Goal: Book appointment/travel/reservation

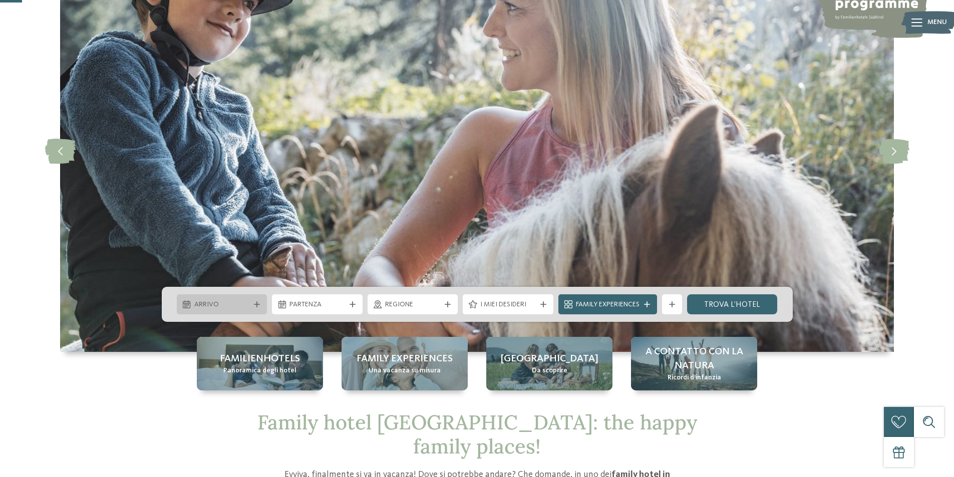
click at [253, 305] on div at bounding box center [257, 305] width 10 height 6
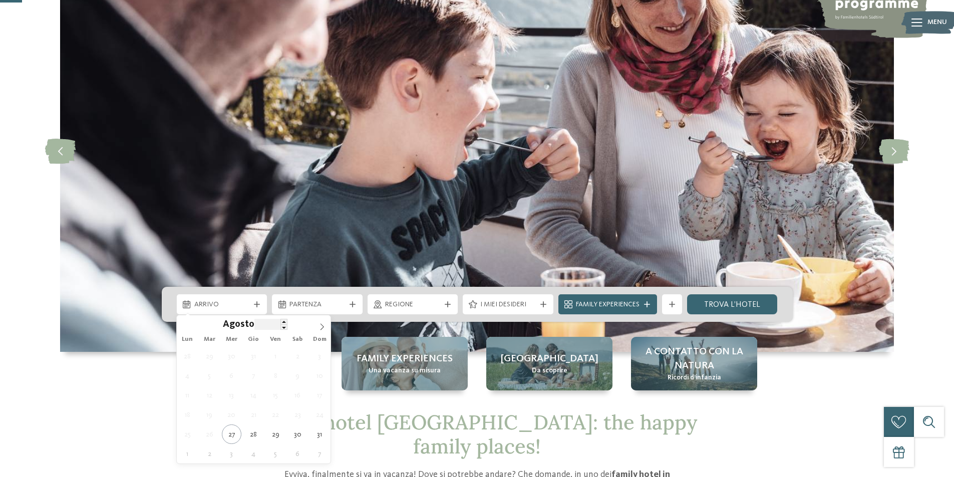
click at [263, 324] on input "****" at bounding box center [270, 324] width 33 height 11
click at [284, 321] on span at bounding box center [284, 322] width 7 height 6
click at [242, 324] on span "Agosto" at bounding box center [239, 326] width 32 height 10
click at [233, 327] on span "Agosto" at bounding box center [239, 326] width 32 height 10
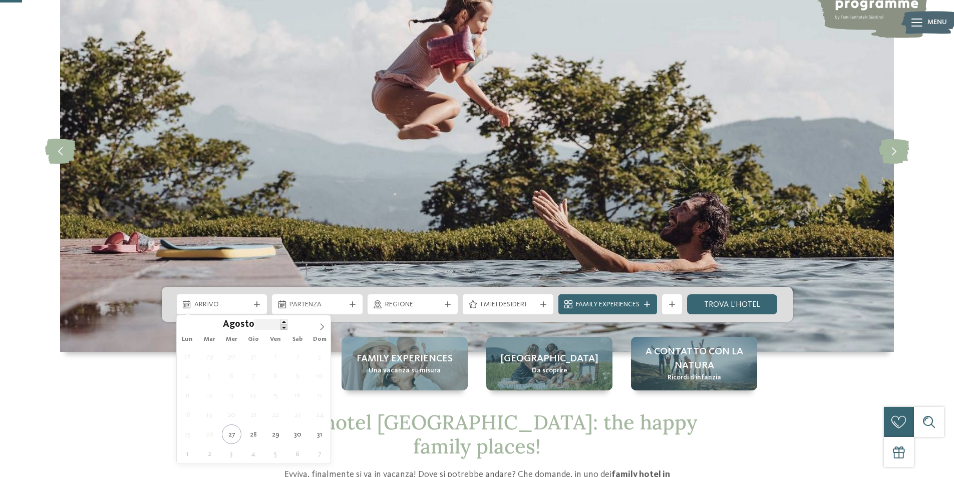
click at [282, 330] on span at bounding box center [284, 328] width 7 height 6
type input "****"
click at [281, 321] on span at bounding box center [284, 322] width 7 height 6
click at [236, 323] on span "Agosto" at bounding box center [239, 326] width 32 height 10
click at [188, 326] on icon at bounding box center [185, 327] width 7 height 7
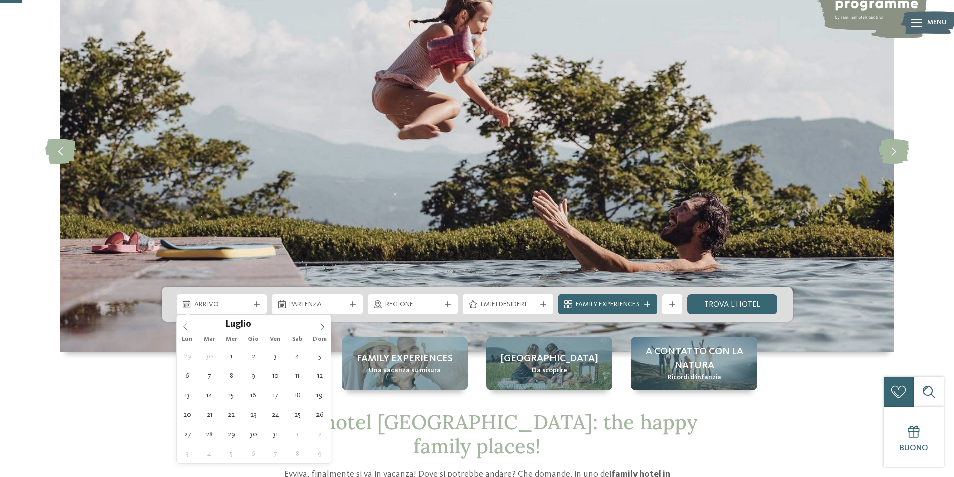
click at [187, 326] on icon at bounding box center [185, 327] width 7 height 7
type div "22.06.2026"
type input "****"
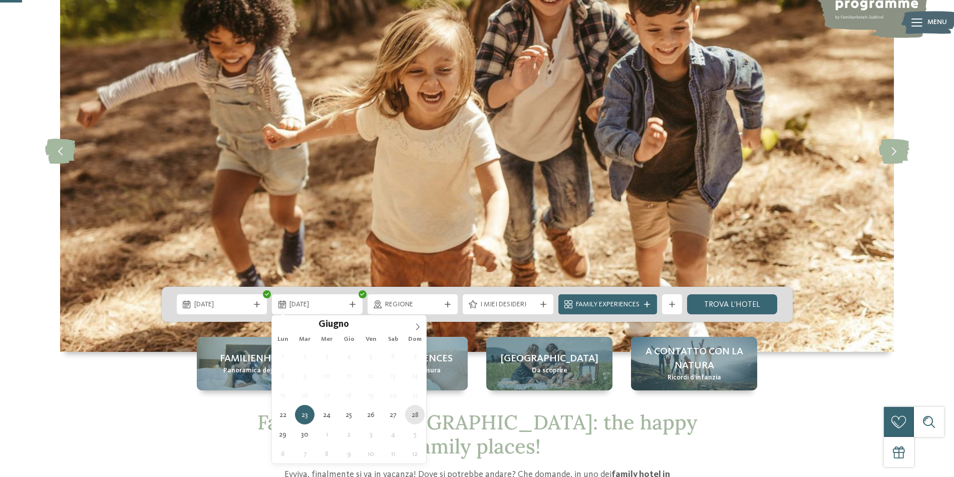
type div "28.06.2026"
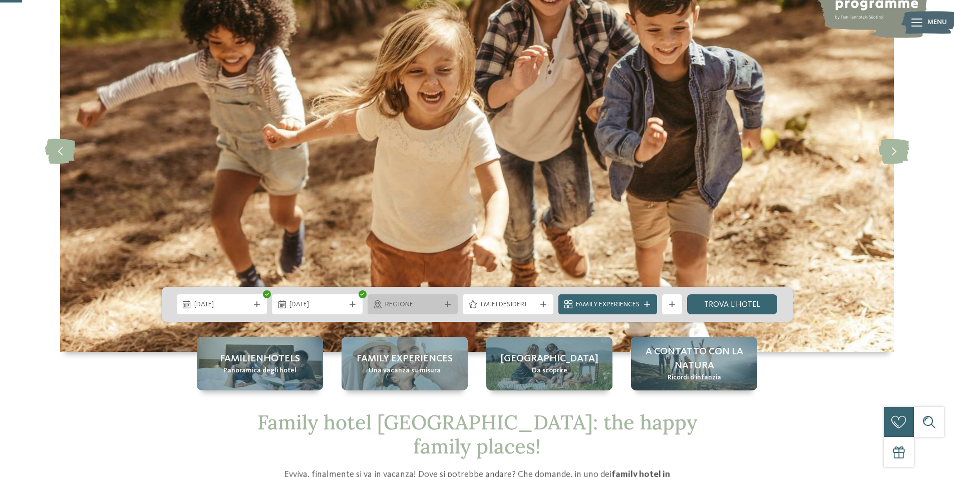
click at [429, 303] on span "Regione" at bounding box center [413, 305] width 56 height 10
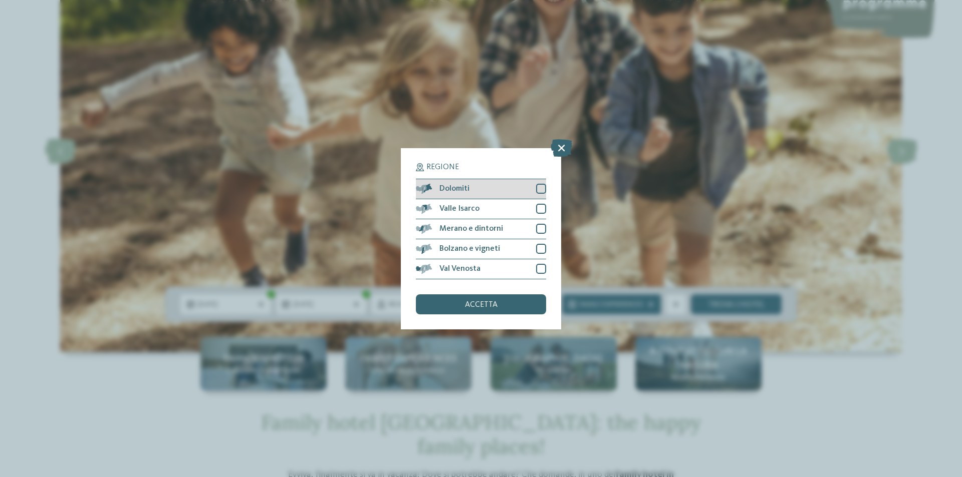
click at [541, 189] on div at bounding box center [541, 189] width 10 height 10
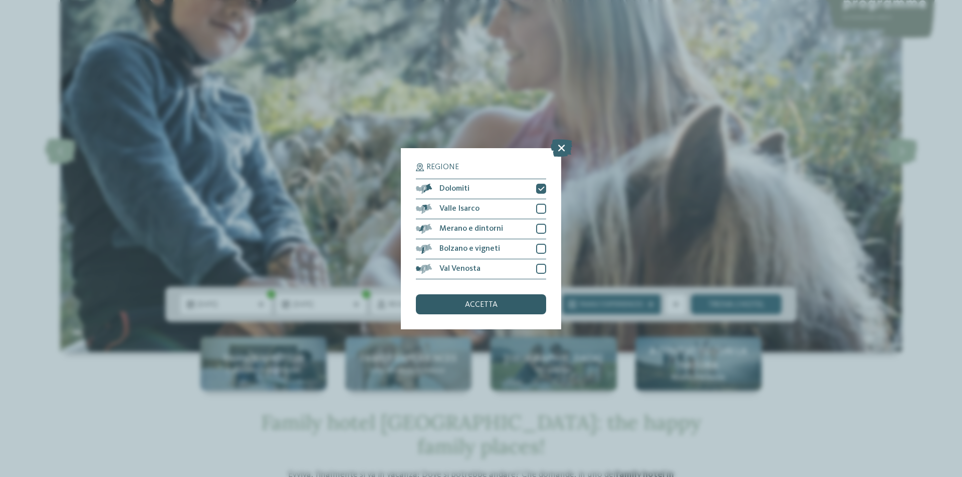
click at [513, 304] on div "accetta" at bounding box center [481, 305] width 130 height 20
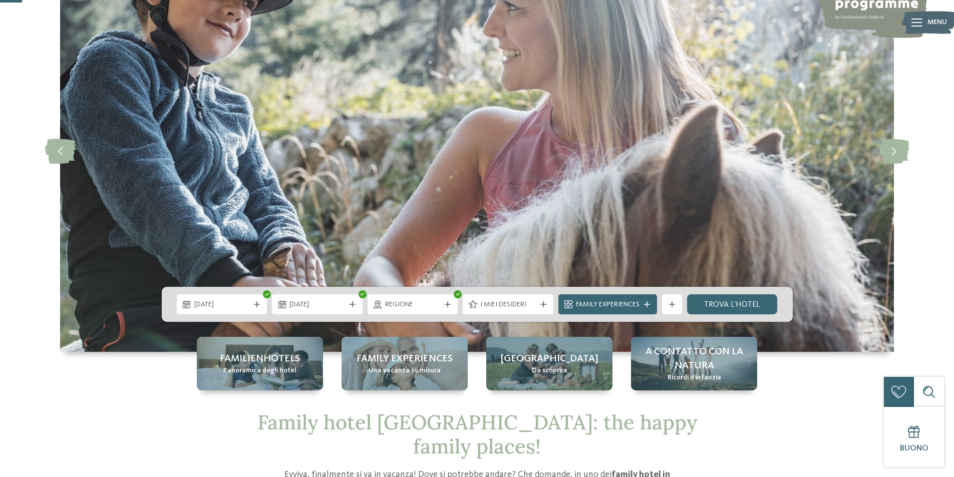
click at [622, 306] on span "Family Experiences" at bounding box center [608, 305] width 64 height 10
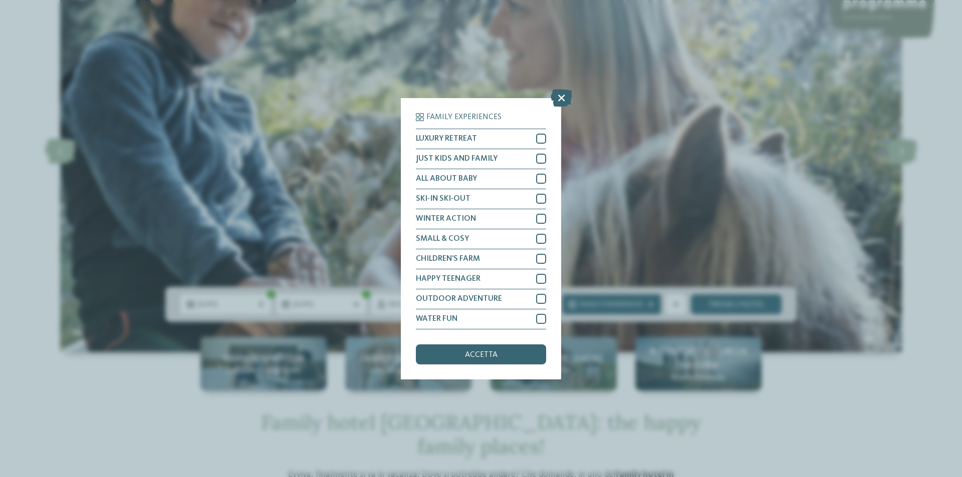
drag, startPoint x: 558, startPoint y: 99, endPoint x: 565, endPoint y: 108, distance: 10.7
click at [559, 99] on icon at bounding box center [562, 98] width 22 height 18
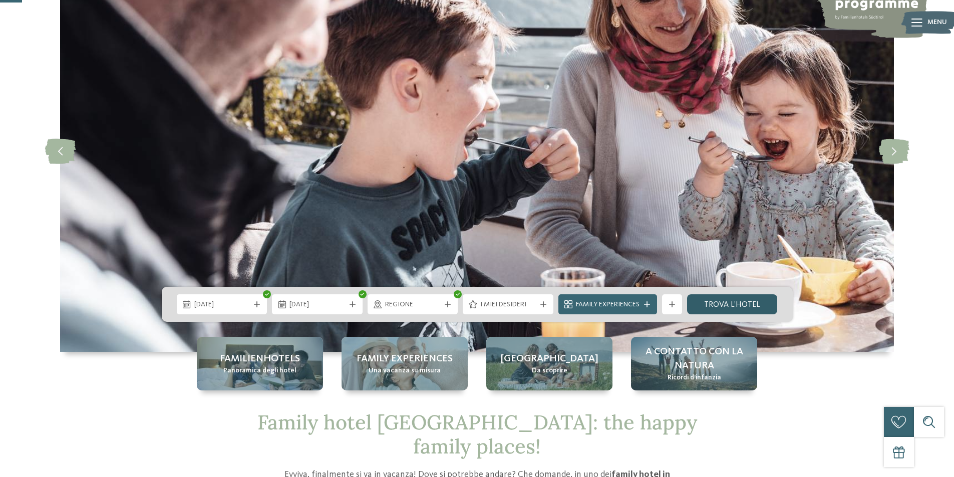
click at [728, 301] on link "trova l’hotel" at bounding box center [732, 305] width 91 height 20
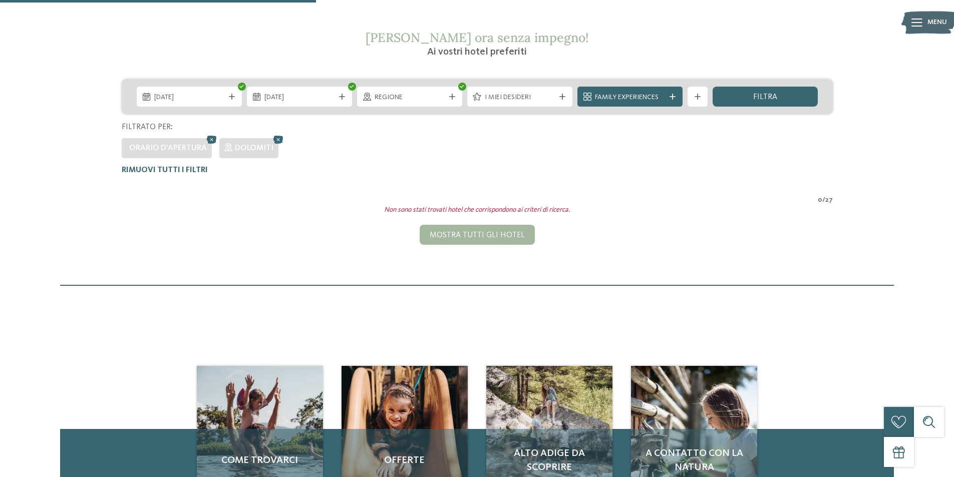
scroll to position [128, 0]
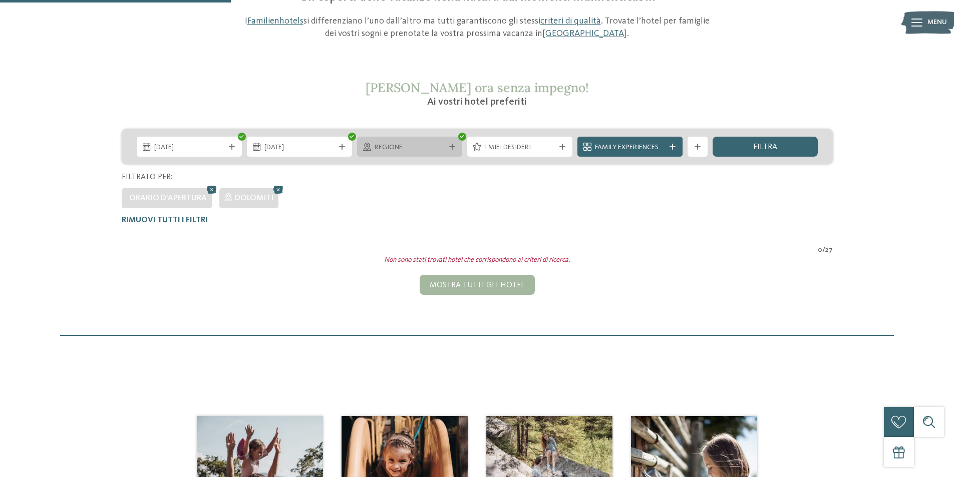
click at [450, 148] on icon at bounding box center [452, 147] width 6 height 6
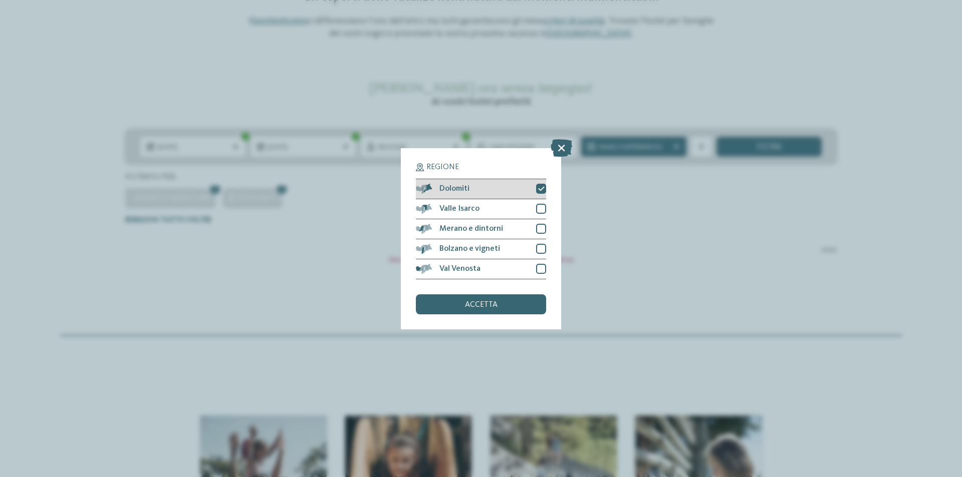
click at [538, 188] on icon at bounding box center [541, 189] width 7 height 6
click at [502, 309] on div "accetta" at bounding box center [481, 305] width 130 height 20
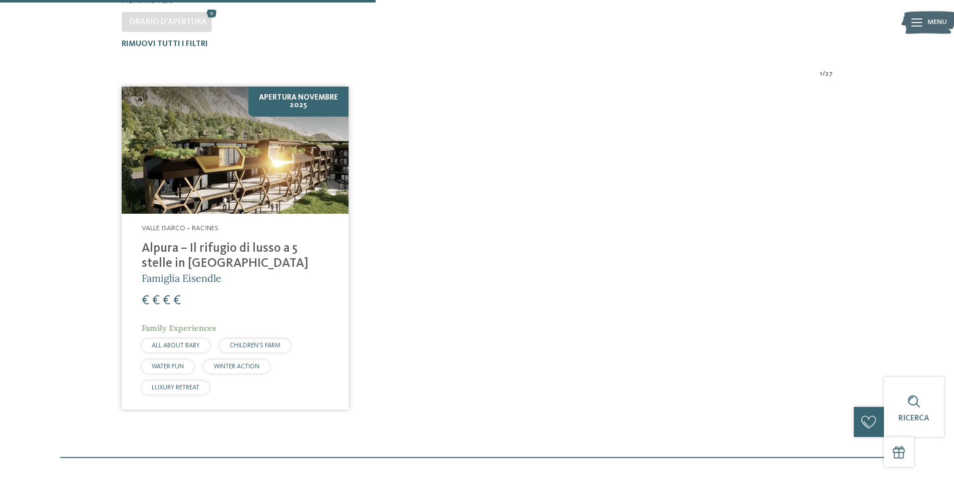
scroll to position [329, 0]
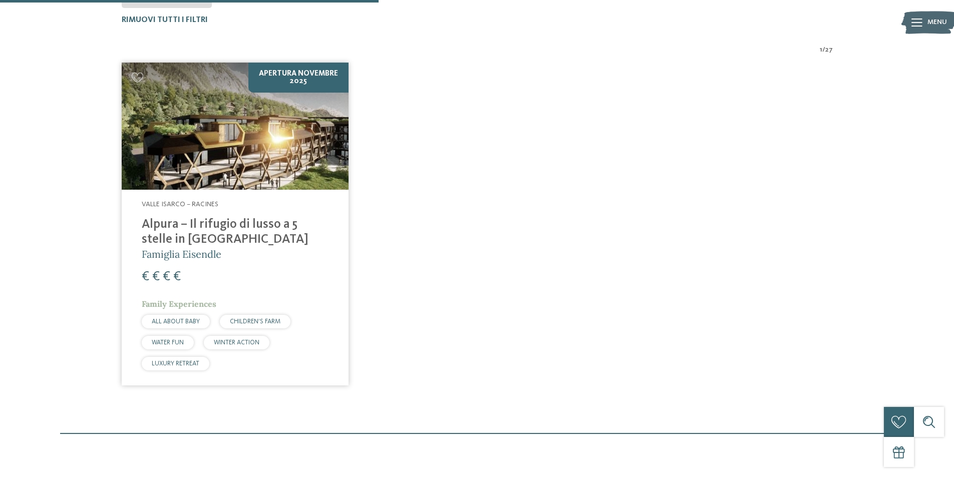
click at [230, 167] on img at bounding box center [235, 127] width 227 height 128
